Goal: Task Accomplishment & Management: Manage account settings

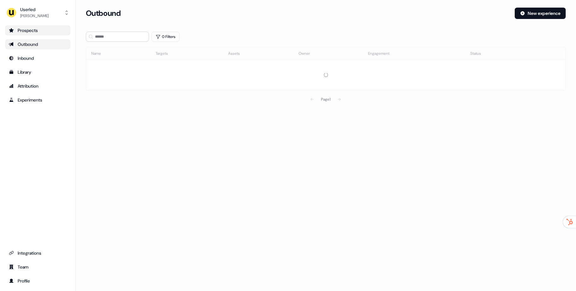
click at [56, 34] on link "Prospects" at bounding box center [37, 30] width 65 height 10
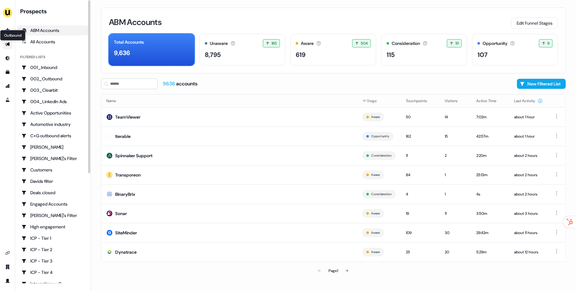
click at [7, 45] on icon "Go to outbound experience" at bounding box center [7, 44] width 5 height 5
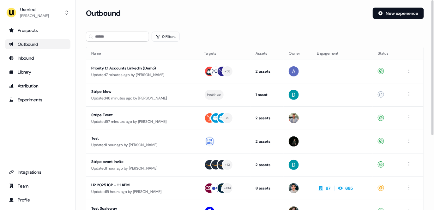
click at [166, 42] on section "Loading... Outbound New experience 0 Filters Name Targets Assets Owner Engageme…" at bounding box center [255, 167] width 358 height 319
click at [167, 38] on button "0 Filters" at bounding box center [166, 37] width 28 height 10
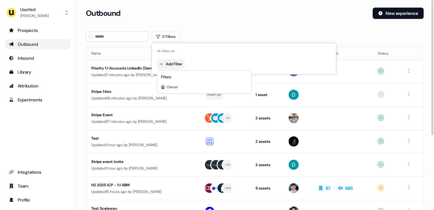
click at [180, 60] on html "For the best experience switch devices to a bigger screen. Go to Userled.io Use…" at bounding box center [217, 105] width 434 height 210
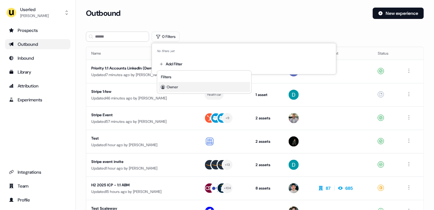
click at [184, 86] on div "Owner" at bounding box center [205, 87] width 92 height 10
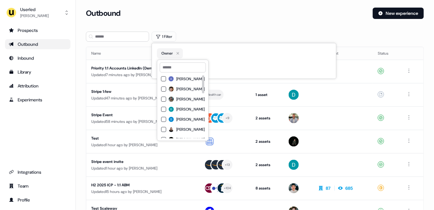
click at [182, 96] on div "[PERSON_NAME]" at bounding box center [183, 99] width 44 height 8
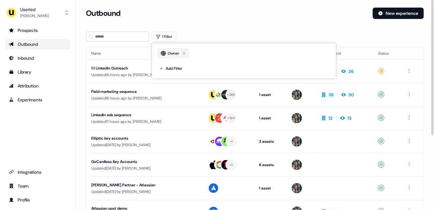
click at [290, 9] on div "Outbound" at bounding box center [227, 13] width 282 height 11
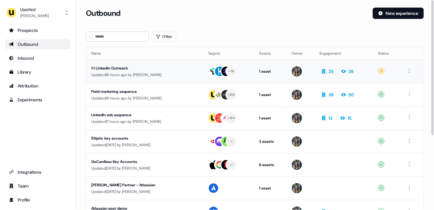
click at [153, 74] on div "Updated 16 hours ago by Charlotte Stone" at bounding box center [144, 75] width 106 height 6
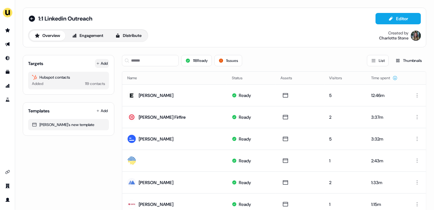
click at [106, 61] on button "Add" at bounding box center [102, 63] width 14 height 9
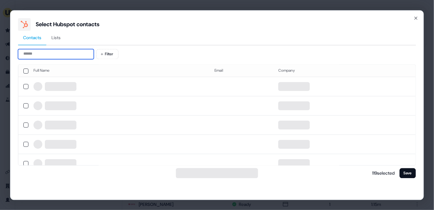
click at [74, 52] on input at bounding box center [56, 54] width 76 height 10
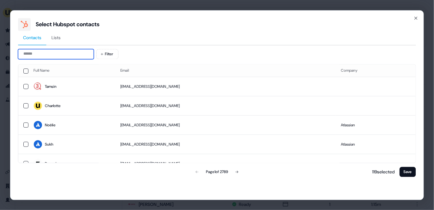
paste input "**********"
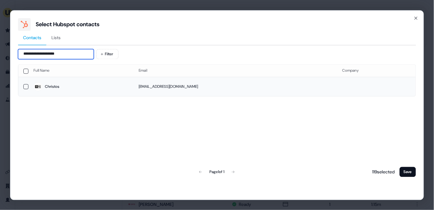
type input "**********"
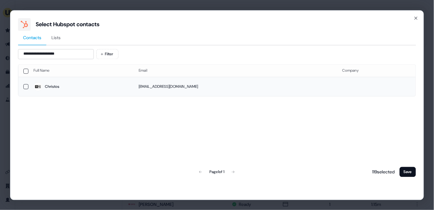
click at [79, 85] on span "Christos" at bounding box center [80, 86] width 95 height 9
click at [414, 172] on button "Save" at bounding box center [408, 172] width 16 height 10
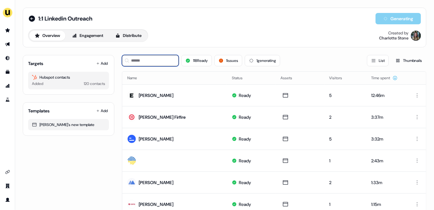
click at [167, 60] on input at bounding box center [150, 60] width 57 height 11
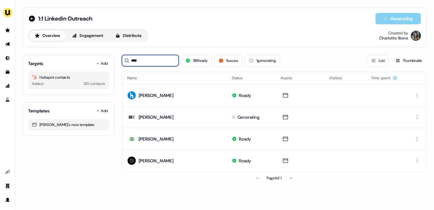
type input "****"
click at [102, 65] on button "Add" at bounding box center [102, 63] width 14 height 9
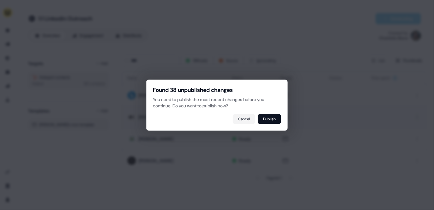
click at [246, 120] on button "Cancel" at bounding box center [244, 119] width 22 height 10
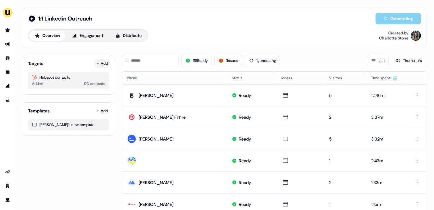
click at [101, 65] on button "Add" at bounding box center [102, 63] width 14 height 9
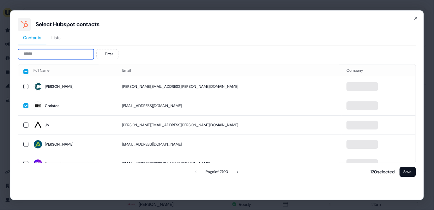
click at [50, 52] on input at bounding box center [56, 54] width 76 height 10
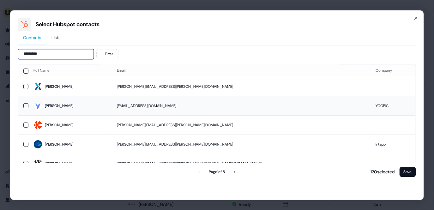
type input "********"
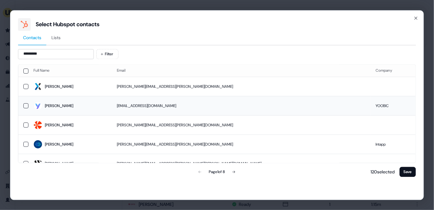
click at [78, 102] on span "Caroline" at bounding box center [69, 106] width 73 height 9
click at [410, 173] on button "Save" at bounding box center [408, 172] width 16 height 10
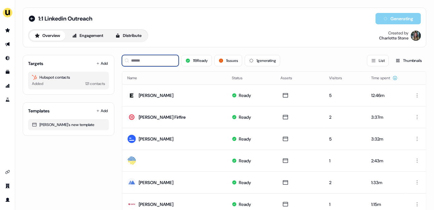
click at [160, 59] on input at bounding box center [150, 60] width 57 height 11
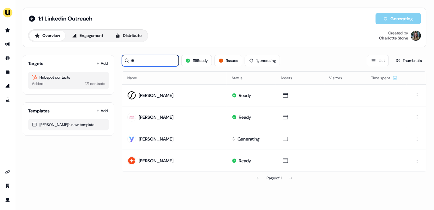
type input "**"
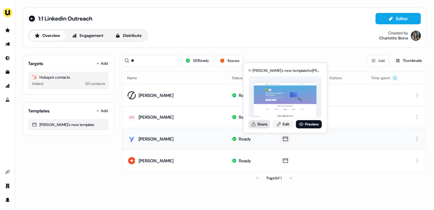
click at [259, 126] on button "Share" at bounding box center [259, 124] width 21 height 8
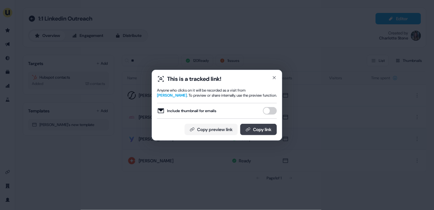
click at [268, 131] on button "Copy link" at bounding box center [258, 129] width 37 height 11
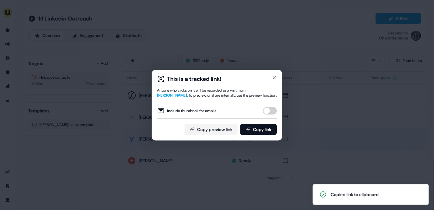
click at [144, 69] on div "This is a tracked link! Anyone who clicks on it will be recorded as a visit fro…" at bounding box center [217, 105] width 434 height 210
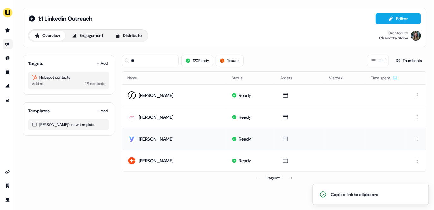
click at [4, 45] on link "Go to outbound experience" at bounding box center [8, 44] width 10 height 10
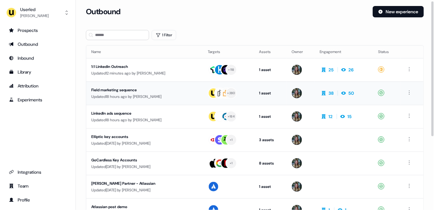
scroll to position [3, 0]
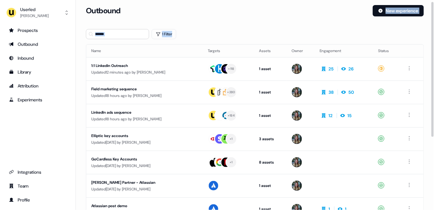
drag, startPoint x: 209, startPoint y: 37, endPoint x: 179, endPoint y: 26, distance: 31.5
click at [175, 26] on section "Loading... Outbound New experience 1 Filter Name Targets Assets Owner Engagemen…" at bounding box center [255, 164] width 358 height 319
click at [160, 34] on icon "button" at bounding box center [158, 34] width 5 height 5
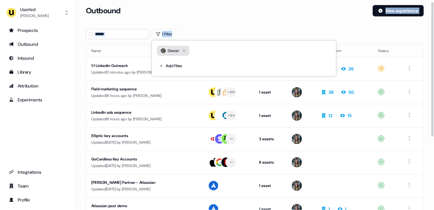
click at [187, 48] on icon "button" at bounding box center [184, 51] width 8 height 8
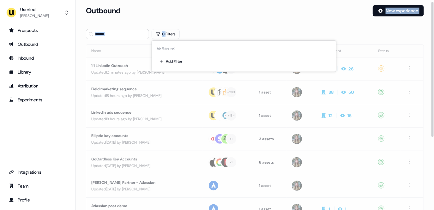
click at [196, 23] on div "Outbound New experience" at bounding box center [255, 14] width 338 height 19
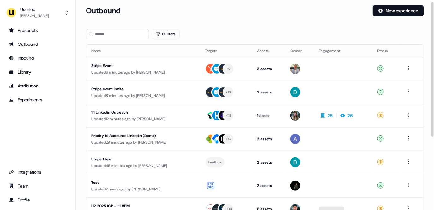
click at [184, 15] on div "Outbound" at bounding box center [227, 10] width 282 height 11
drag, startPoint x: 226, startPoint y: 29, endPoint x: 159, endPoint y: 20, distance: 67.0
click at [176, 23] on section "Loading... Outbound New experience 0 Filters Name Targets Assets Owner Engageme…" at bounding box center [255, 164] width 358 height 319
click at [117, 20] on div "Outbound New experience" at bounding box center [255, 14] width 338 height 19
drag, startPoint x: 172, startPoint y: 31, endPoint x: 411, endPoint y: 149, distance: 267.3
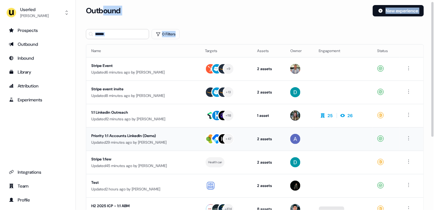
click at [409, 149] on section "Loading... Outbound New experience 0 Filters Name Targets Assets Owner Engageme…" at bounding box center [255, 164] width 358 height 319
click at [427, 141] on section "Loading... Outbound New experience 0 Filters Name Targets Assets Owner Engageme…" at bounding box center [255, 164] width 358 height 319
drag, startPoint x: 426, startPoint y: 144, endPoint x: 89, endPoint y: 31, distance: 356.1
click at [98, 33] on section "Loading... Outbound New experience 0 Filters Name Targets Assets Owner Engageme…" at bounding box center [255, 164] width 358 height 319
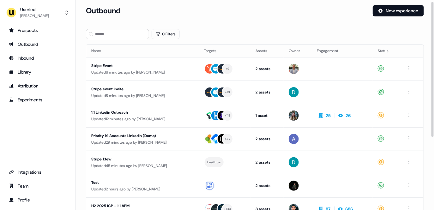
click at [85, 22] on section "Loading... Outbound New experience 0 Filters Name Targets Assets Owner Engageme…" at bounding box center [255, 164] width 358 height 319
drag, startPoint x: 125, startPoint y: 21, endPoint x: 178, endPoint y: 26, distance: 53.2
click at [171, 28] on section "Loading... Outbound New experience 0 Filters Name Targets Assets Owner Engageme…" at bounding box center [255, 164] width 358 height 319
drag, startPoint x: 143, startPoint y: 20, endPoint x: 97, endPoint y: 10, distance: 47.1
click at [97, 10] on div "Outbound New experience" at bounding box center [255, 14] width 338 height 19
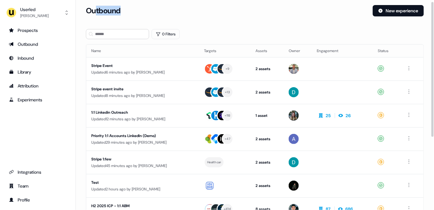
click at [97, 10] on h3 "Outbound" at bounding box center [103, 10] width 35 height 9
drag, startPoint x: 84, startPoint y: 4, endPoint x: 162, endPoint y: 15, distance: 79.2
click at [162, 15] on div "Userled [PERSON_NAME] Prospects Outbound Inbound Library Attribution Experiment…" at bounding box center [217, 105] width 434 height 210
click at [164, 15] on div "Outbound" at bounding box center [227, 10] width 282 height 11
drag, startPoint x: 145, startPoint y: 13, endPoint x: 409, endPoint y: 151, distance: 298.4
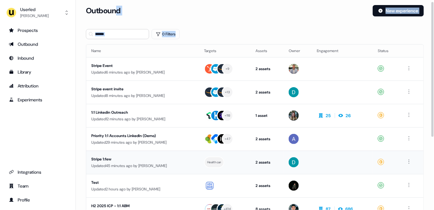
click at [382, 146] on section "Loading... Outbound New experience 0 Filters Name Targets Assets Owner Engageme…" at bounding box center [255, 164] width 358 height 319
click at [426, 150] on section "Loading... Outbound New experience 0 Filters Name Targets Assets Owner Engageme…" at bounding box center [255, 164] width 358 height 319
drag, startPoint x: 429, startPoint y: 152, endPoint x: 103, endPoint y: 12, distance: 354.7
click at [123, 8] on section "Loading... Outbound New experience 0 Filters Name Targets Assets Owner Engageme…" at bounding box center [255, 164] width 358 height 319
click at [98, 14] on h3 "Outbound" at bounding box center [103, 10] width 35 height 9
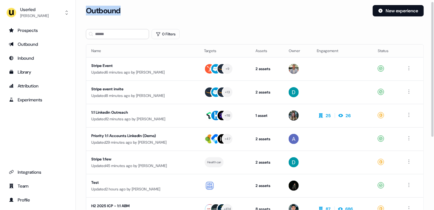
drag, startPoint x: 86, startPoint y: 4, endPoint x: 165, endPoint y: 16, distance: 80.5
click at [161, 16] on div "Loading... Outbound New experience 0 Filters Name Targets Assets Owner Engageme…" at bounding box center [255, 105] width 358 height 210
click at [165, 16] on div "Outbound" at bounding box center [227, 10] width 282 height 11
drag, startPoint x: 91, startPoint y: 10, endPoint x: 143, endPoint y: 17, distance: 52.4
click at [139, 16] on div "Outbound New experience" at bounding box center [255, 14] width 338 height 19
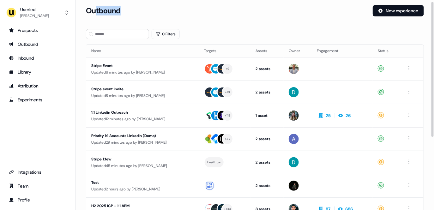
drag, startPoint x: 142, startPoint y: 16, endPoint x: 93, endPoint y: 11, distance: 49.2
click at [94, 11] on div "Outbound New experience" at bounding box center [255, 14] width 338 height 19
click at [92, 11] on h3 "Outbound" at bounding box center [103, 10] width 35 height 9
drag, startPoint x: 98, startPoint y: 9, endPoint x: 151, endPoint y: 15, distance: 53.0
click at [142, 15] on div "Outbound" at bounding box center [227, 10] width 282 height 11
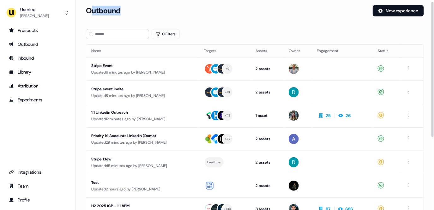
click at [151, 15] on div "Outbound" at bounding box center [227, 10] width 282 height 11
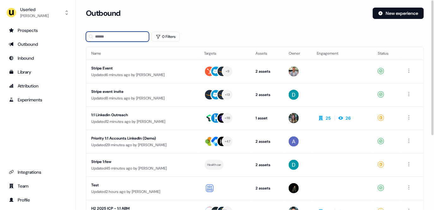
click at [114, 36] on input at bounding box center [117, 37] width 63 height 10
paste input "**********"
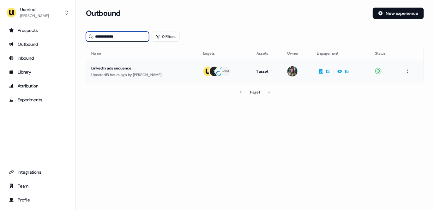
type input "**********"
click at [155, 69] on div "LinkedIn ads sequence" at bounding box center [141, 68] width 101 height 6
click at [98, 32] on input "**********" at bounding box center [117, 37] width 63 height 10
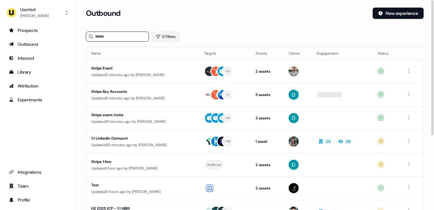
click at [169, 38] on button "0 Filters" at bounding box center [166, 37] width 28 height 10
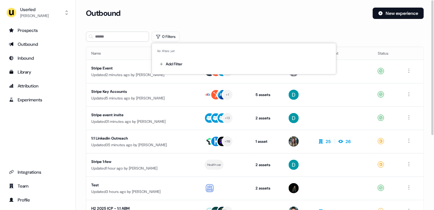
click at [170, 58] on div "Add Filter" at bounding box center [244, 63] width 174 height 13
click at [170, 59] on html "For the best experience switch devices to a bigger screen. Go to [DOMAIN_NAME] …" at bounding box center [217, 105] width 434 height 210
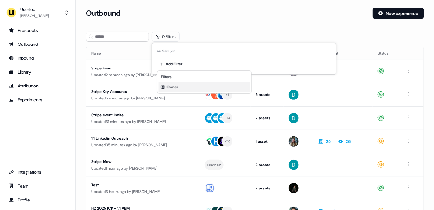
click at [184, 86] on div "Owner" at bounding box center [205, 87] width 92 height 10
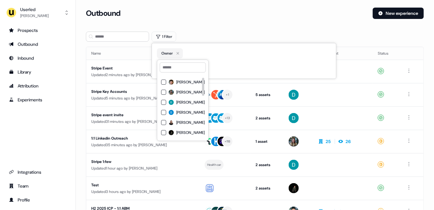
scroll to position [9, 0]
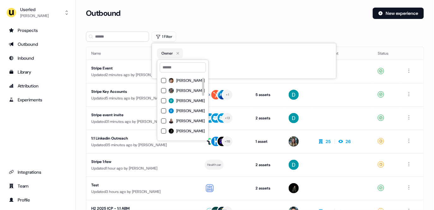
click at [186, 89] on span "[PERSON_NAME]" at bounding box center [190, 90] width 28 height 5
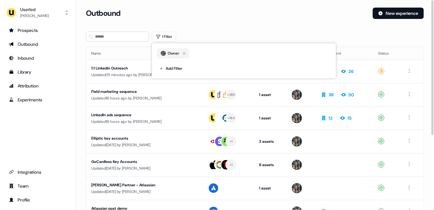
click at [234, 22] on div "Outbound New experience" at bounding box center [255, 17] width 338 height 19
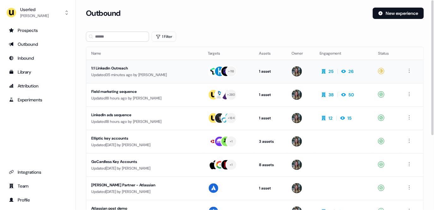
click at [132, 75] on div "Updated 35 minutes ago by [PERSON_NAME]" at bounding box center [144, 75] width 106 height 6
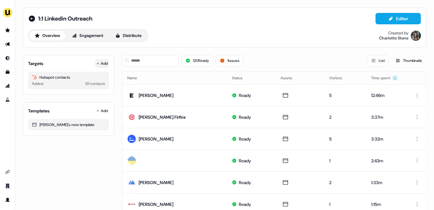
click at [103, 61] on button "Add" at bounding box center [102, 63] width 14 height 9
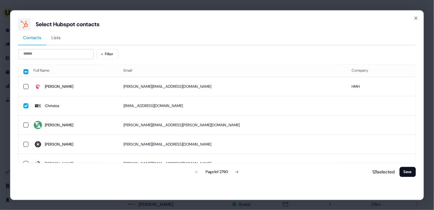
click at [85, 60] on div "Filter Full Name Email Company [PERSON_NAME].[PERSON_NAME]@[DOMAIN_NAME] HMH Ch…" at bounding box center [217, 113] width 398 height 129
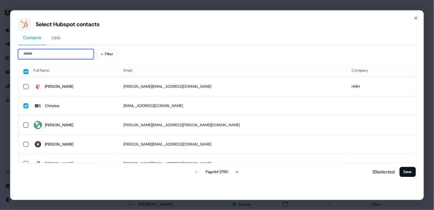
click at [85, 56] on input at bounding box center [56, 54] width 76 height 10
click at [69, 50] on input at bounding box center [56, 54] width 76 height 10
paste input "**********"
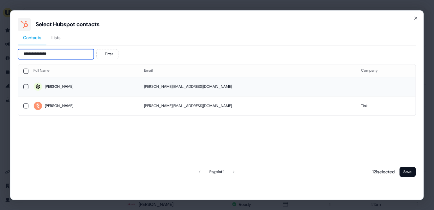
type input "**********"
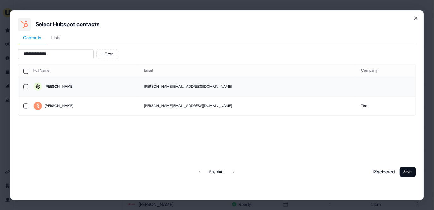
click at [123, 84] on span "[PERSON_NAME]" at bounding box center [83, 86] width 100 height 9
click at [401, 174] on button "Save" at bounding box center [408, 172] width 16 height 10
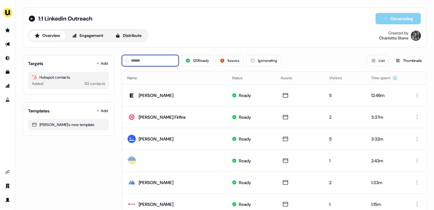
click at [143, 60] on input at bounding box center [150, 60] width 57 height 11
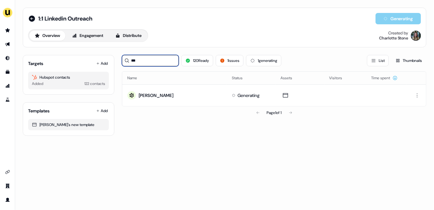
type input "***"
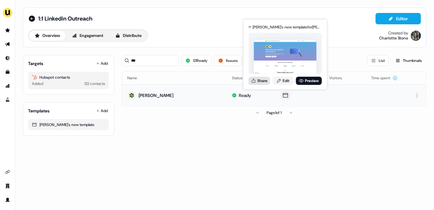
click at [258, 83] on button "Share" at bounding box center [259, 80] width 21 height 8
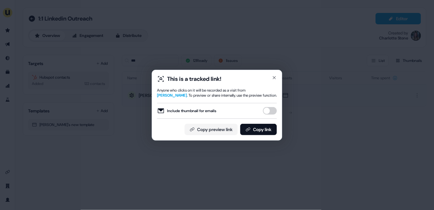
click at [269, 124] on button "Copy link" at bounding box center [258, 129] width 37 height 11
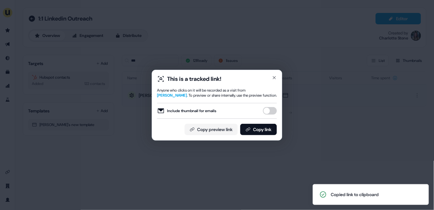
click at [287, 54] on div "This is a tracked link! Anyone who clicks on it will be recorded as a visit fro…" at bounding box center [217, 105] width 434 height 210
